Goal: Navigation & Orientation: Find specific page/section

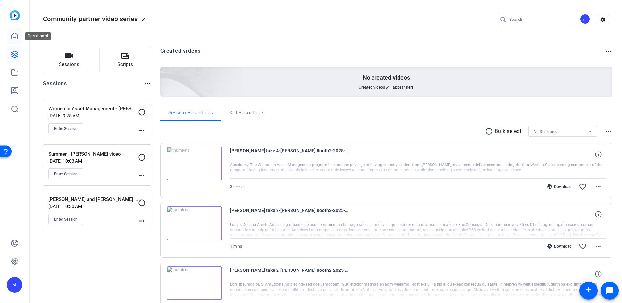
click at [14, 36] on icon at bounding box center [15, 36] width 8 height 8
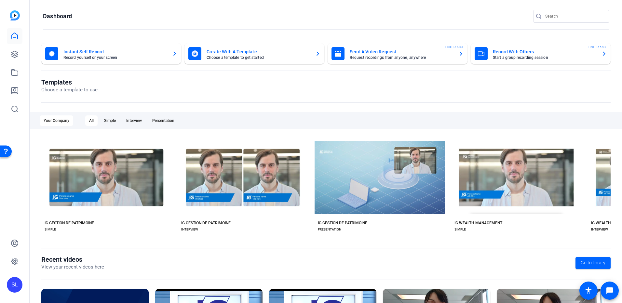
click at [15, 16] on img at bounding box center [15, 15] width 10 height 10
click at [16, 40] on link at bounding box center [15, 36] width 16 height 16
